Goal: Obtain resource: Download file/media

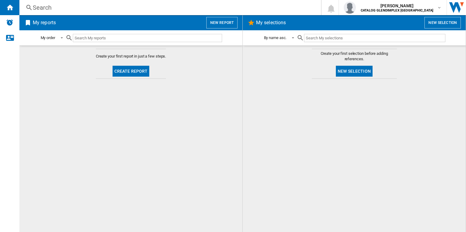
click at [220, 21] on button "New report" at bounding box center [221, 23] width 31 height 12
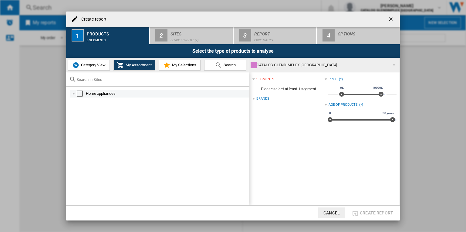
click at [82, 93] on div "Select" at bounding box center [80, 94] width 6 height 6
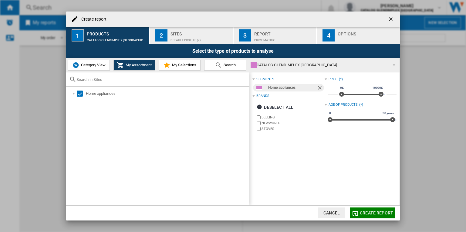
click at [267, 124] on label "NEWWORLD" at bounding box center [293, 123] width 63 height 5
click at [211, 41] on div "Default profile (7)" at bounding box center [201, 39] width 60 height 6
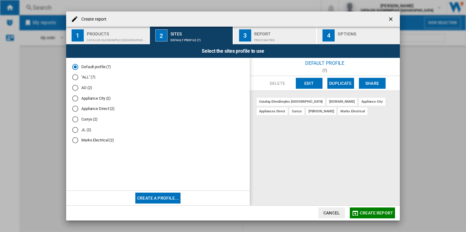
click at [287, 32] on div "Report" at bounding box center [284, 32] width 60 height 6
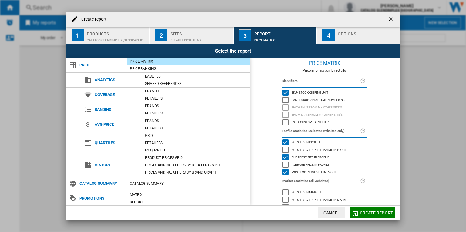
click at [283, 141] on div "No. sites in profile" at bounding box center [286, 143] width 6 height 6
click at [283, 154] on div "Cheapest site in profile" at bounding box center [286, 157] width 6 height 6
click at [284, 169] on div "Most expensive site in profile" at bounding box center [286, 172] width 6 height 6
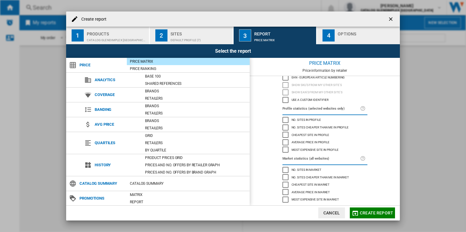
click at [358, 33] on div "Options" at bounding box center [368, 32] width 60 height 6
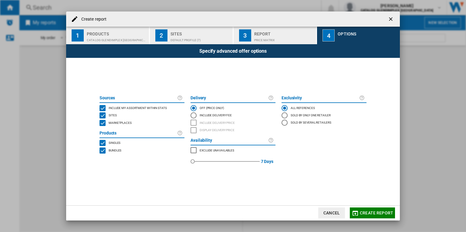
click at [370, 213] on span "Create report" at bounding box center [376, 213] width 33 height 5
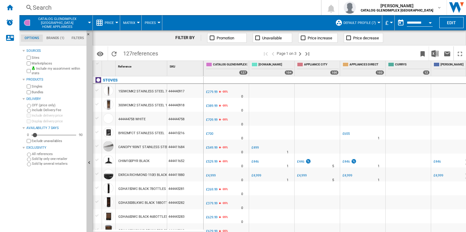
click at [284, 41] on button "Unavailable" at bounding box center [272, 38] width 39 height 10
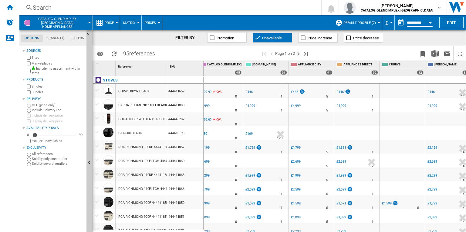
scroll to position [0, 11]
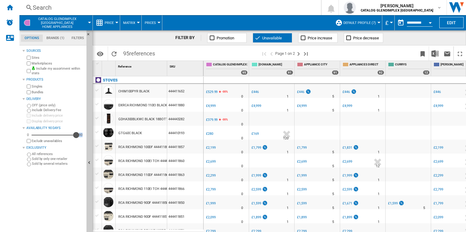
drag, startPoint x: 36, startPoint y: 135, endPoint x: 83, endPoint y: 137, distance: 46.8
click at [83, 137] on div "0 90 90" at bounding box center [54, 135] width 59 height 6
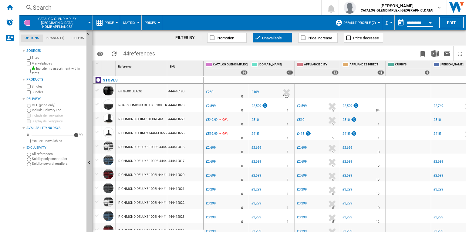
click at [279, 38] on span "Unavailable" at bounding box center [272, 38] width 20 height 5
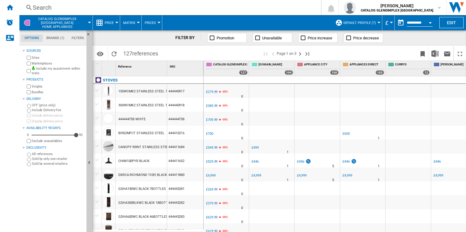
click at [279, 38] on span "Unavailable" at bounding box center [272, 38] width 20 height 5
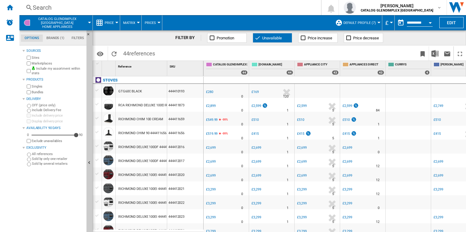
click at [331, 107] on div at bounding box center [332, 107] width 13 height 14
click at [272, 40] on span "Unavailable" at bounding box center [272, 38] width 20 height 5
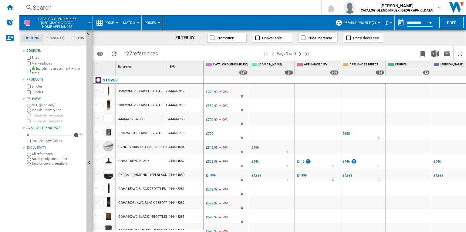
click at [276, 36] on span "Unavailable" at bounding box center [272, 38] width 20 height 5
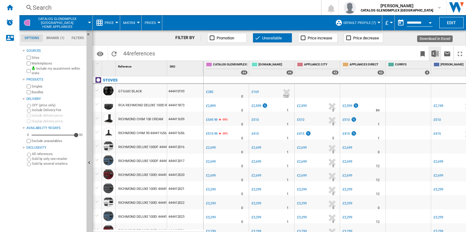
click at [435, 53] on img "Download in Excel" at bounding box center [434, 53] width 7 height 7
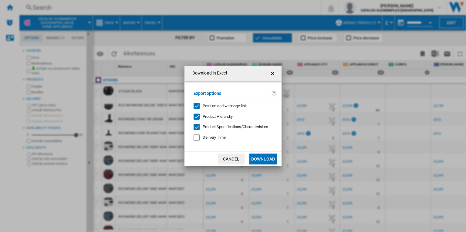
click at [233, 108] on span "Position and webpage link" at bounding box center [225, 106] width 44 height 5
click at [222, 113] on div "Export options Position and webpage link Product Hierarchy Product Specificatio…" at bounding box center [236, 116] width 91 height 59
click at [222, 115] on span "Product Hierarchy" at bounding box center [218, 116] width 30 height 5
click at [226, 125] on span "Product Specifications/Characteristics" at bounding box center [236, 127] width 66 height 5
click at [258, 156] on button "Download" at bounding box center [262, 159] width 27 height 11
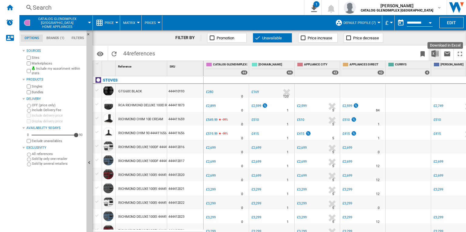
click at [434, 55] on img "Download in Excel" at bounding box center [434, 53] width 7 height 7
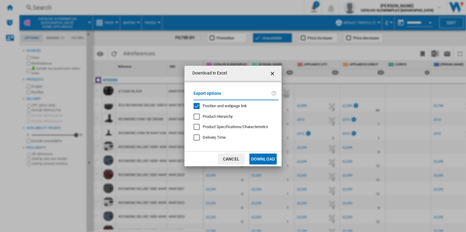
click at [265, 157] on button "Download" at bounding box center [262, 159] width 27 height 11
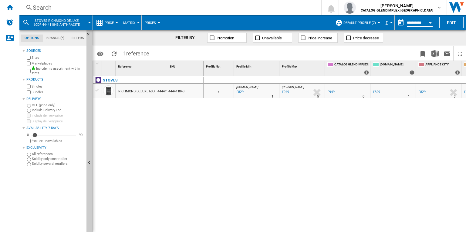
scroll to position [0, 177]
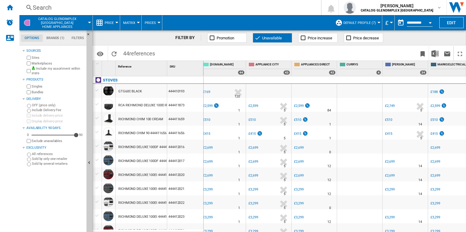
scroll to position [0, 59]
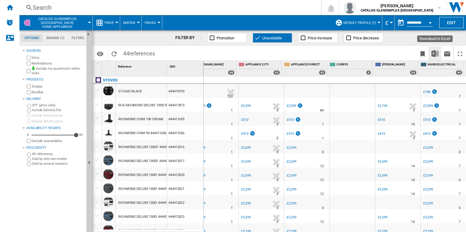
click at [436, 53] on img "Download in Excel" at bounding box center [434, 53] width 7 height 7
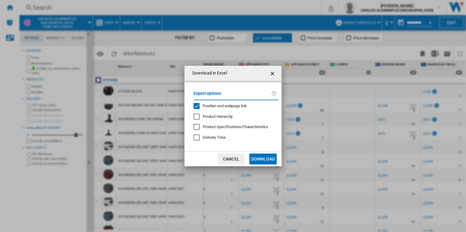
click at [220, 116] on span "Product Hierarchy" at bounding box center [218, 116] width 30 height 5
click at [270, 160] on button "Download" at bounding box center [262, 159] width 27 height 11
